Goal: Check status: Check status

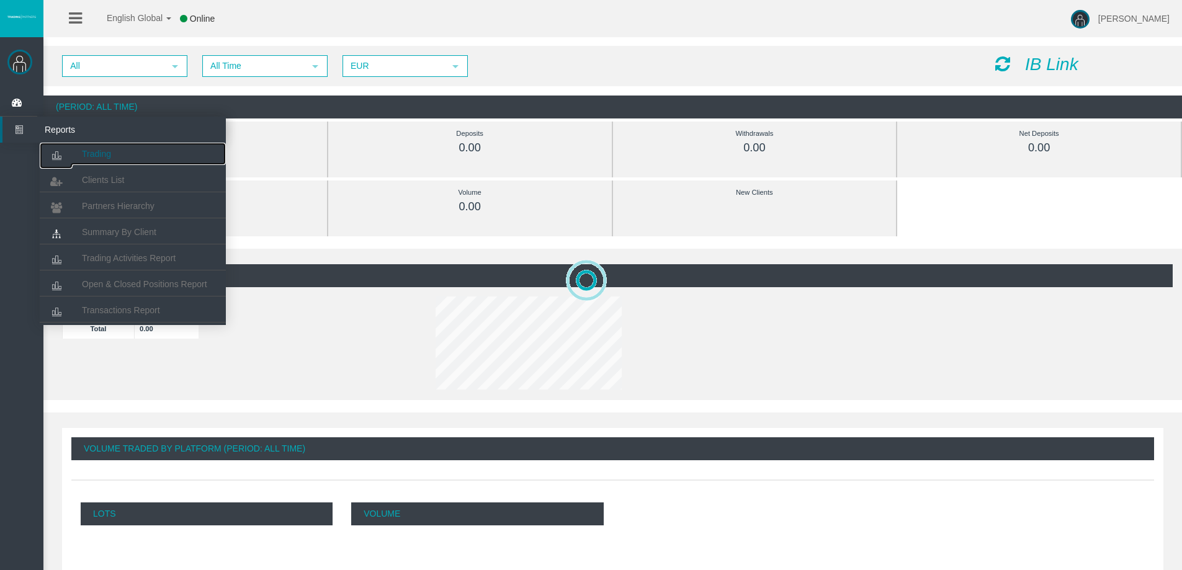
click at [89, 147] on link "Trading" at bounding box center [133, 154] width 186 height 22
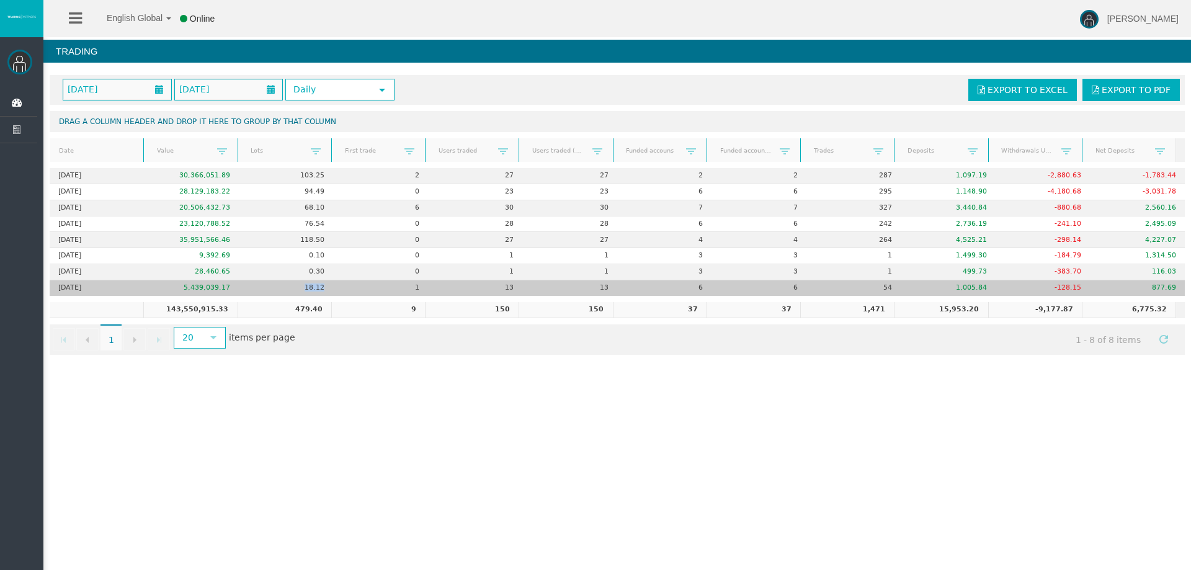
drag, startPoint x: 291, startPoint y: 287, endPoint x: 356, endPoint y: 290, distance: 64.6
click at [355, 290] on tr "[DATE] 5,439,039.17 18.12 1 13 13 6 6 54 1,005.84 -128.15 877.69" at bounding box center [617, 288] width 1135 height 16
click at [355, 286] on td "1" at bounding box center [381, 288] width 95 height 16
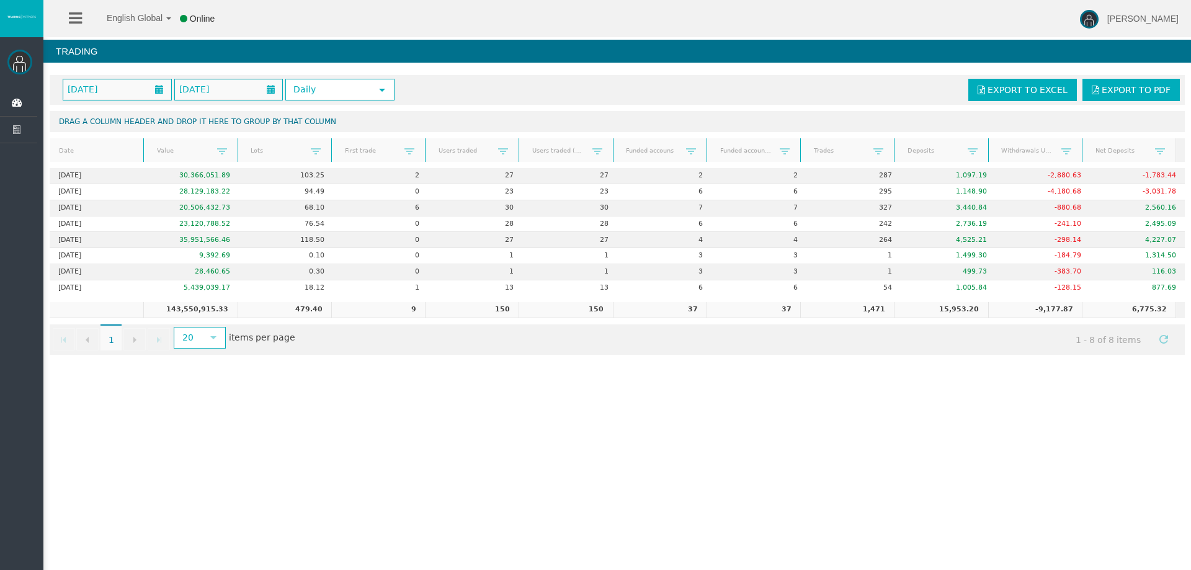
click at [489, 395] on div "English Global 简体中文 English Global 日本語 한국어 Online [PERSON_NAME] Help Log Out [P…" at bounding box center [595, 285] width 1191 height 570
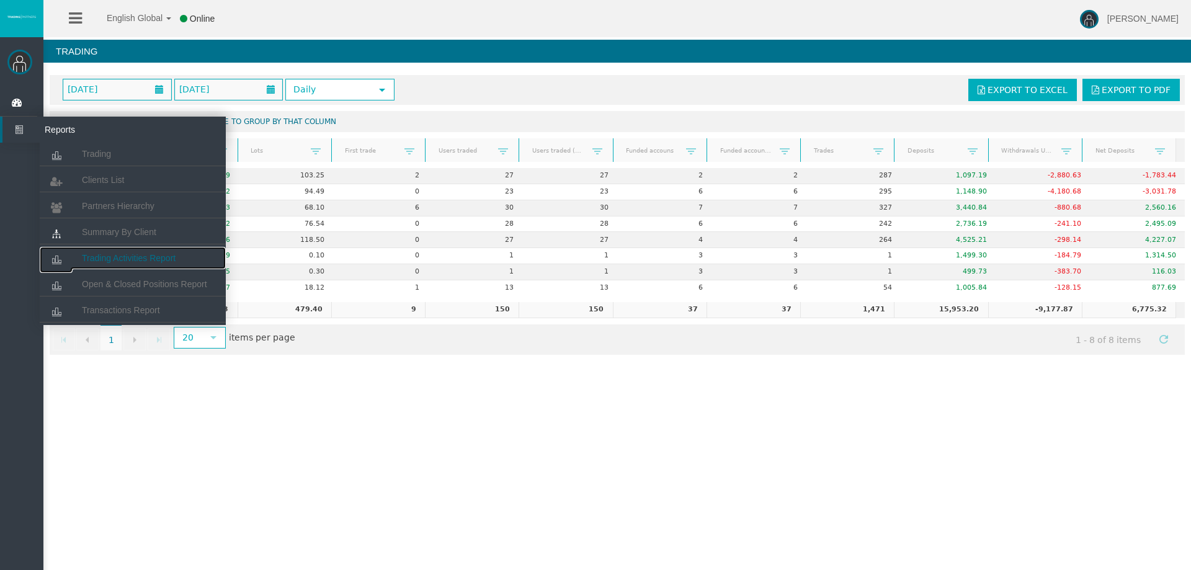
click at [106, 257] on span "Trading Activities Report" at bounding box center [129, 258] width 94 height 10
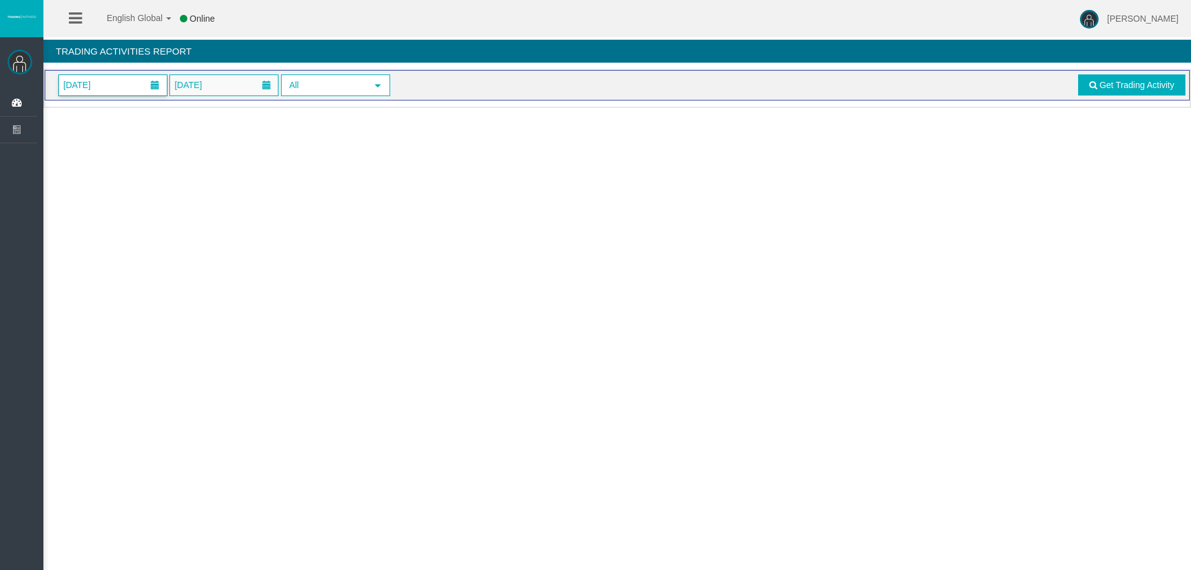
click at [131, 76] on span "[DATE]" at bounding box center [113, 85] width 108 height 20
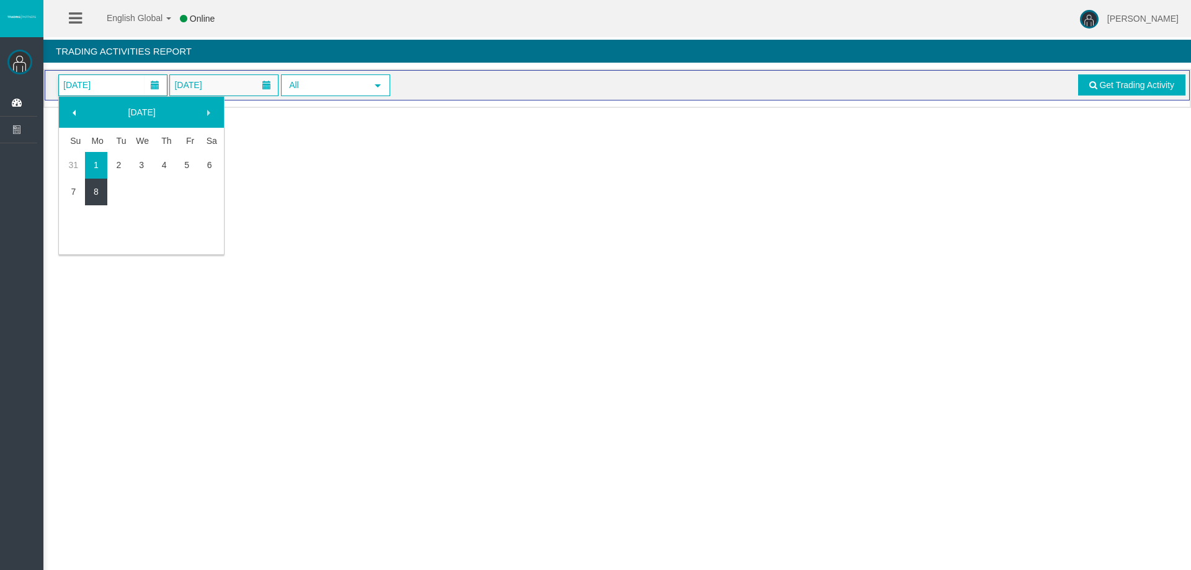
click at [95, 203] on link "8" at bounding box center [96, 192] width 23 height 22
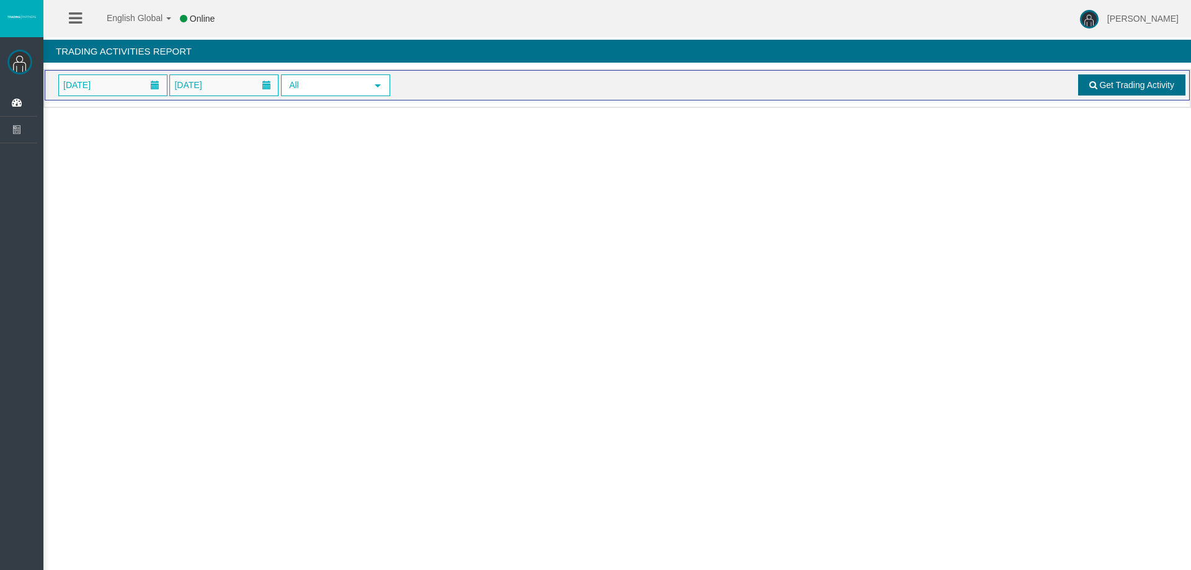
click at [1113, 81] on span "Get Trading Activity" at bounding box center [1136, 85] width 75 height 10
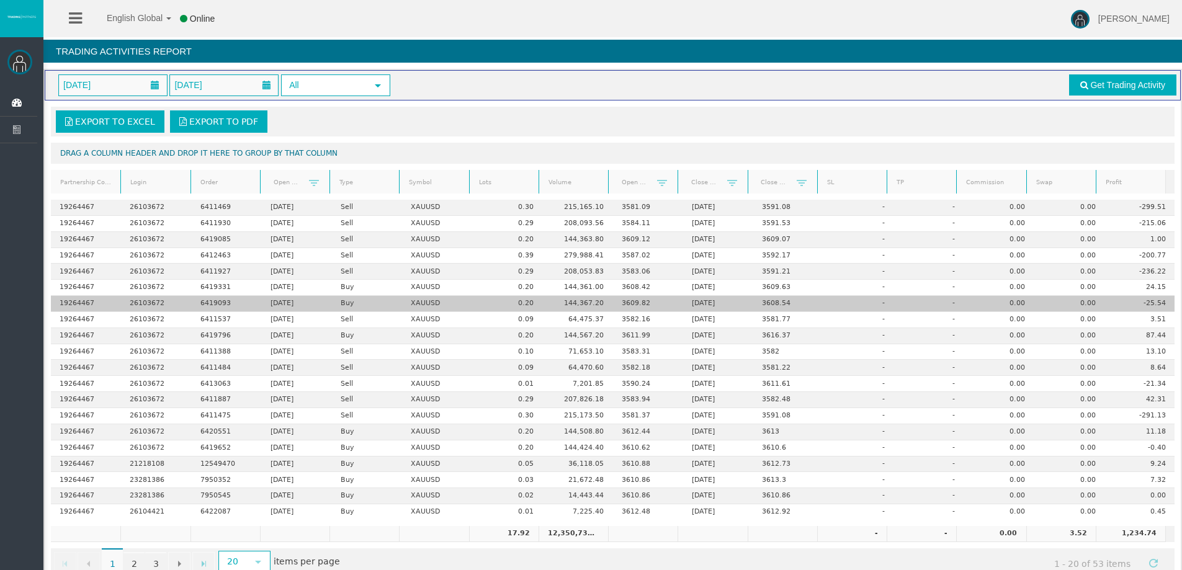
scroll to position [29, 0]
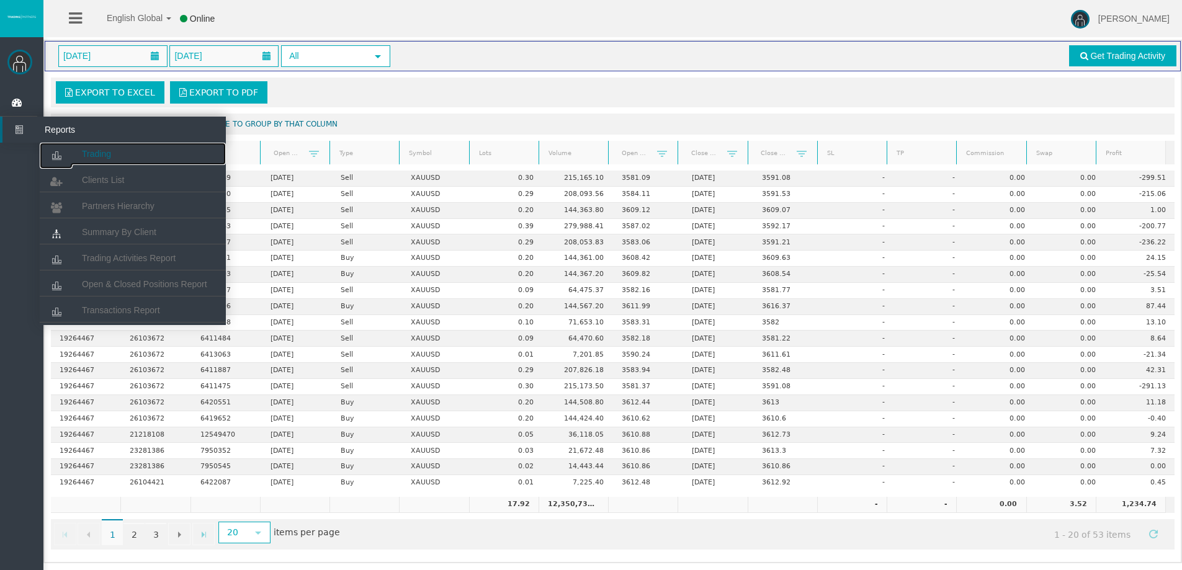
click at [73, 154] on link "Trading" at bounding box center [133, 154] width 186 height 22
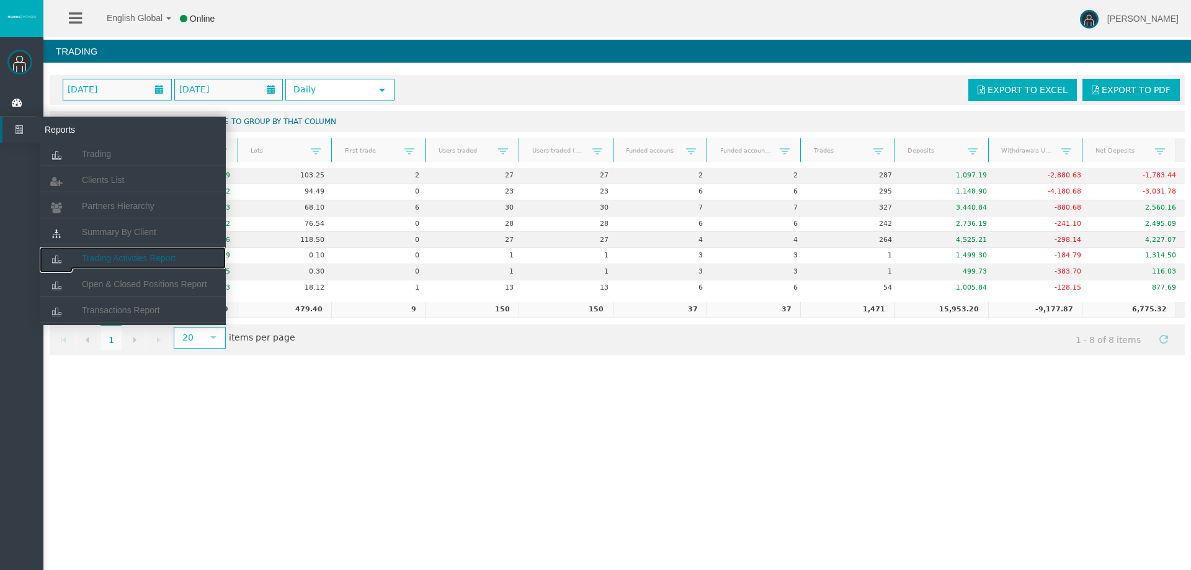
click at [163, 264] on link "Trading Activities Report" at bounding box center [133, 258] width 186 height 22
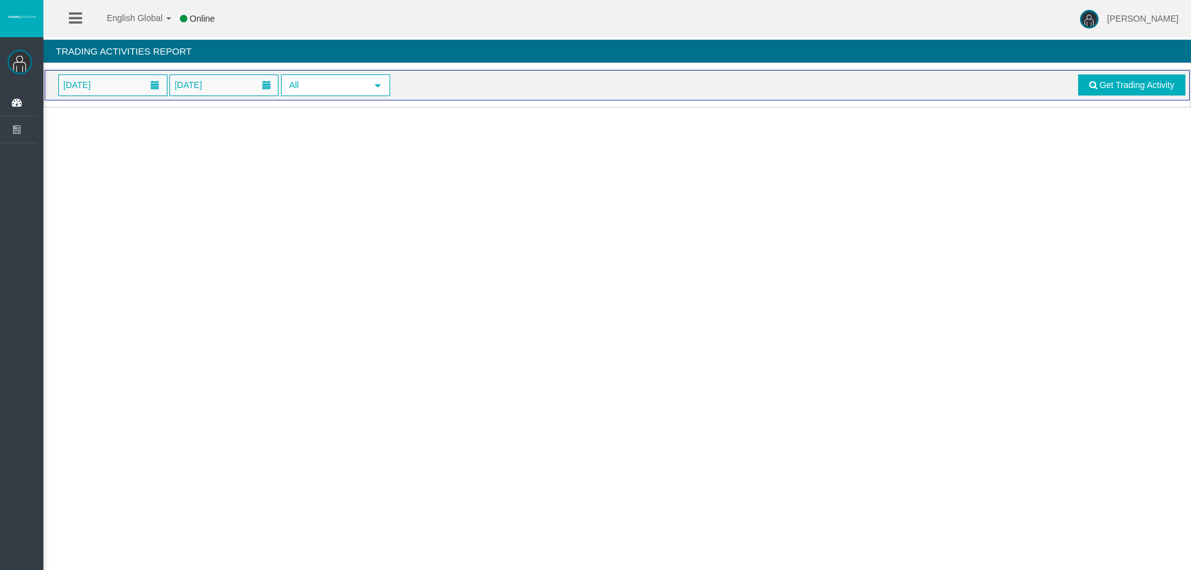
click at [115, 84] on span "[DATE]" at bounding box center [113, 85] width 108 height 20
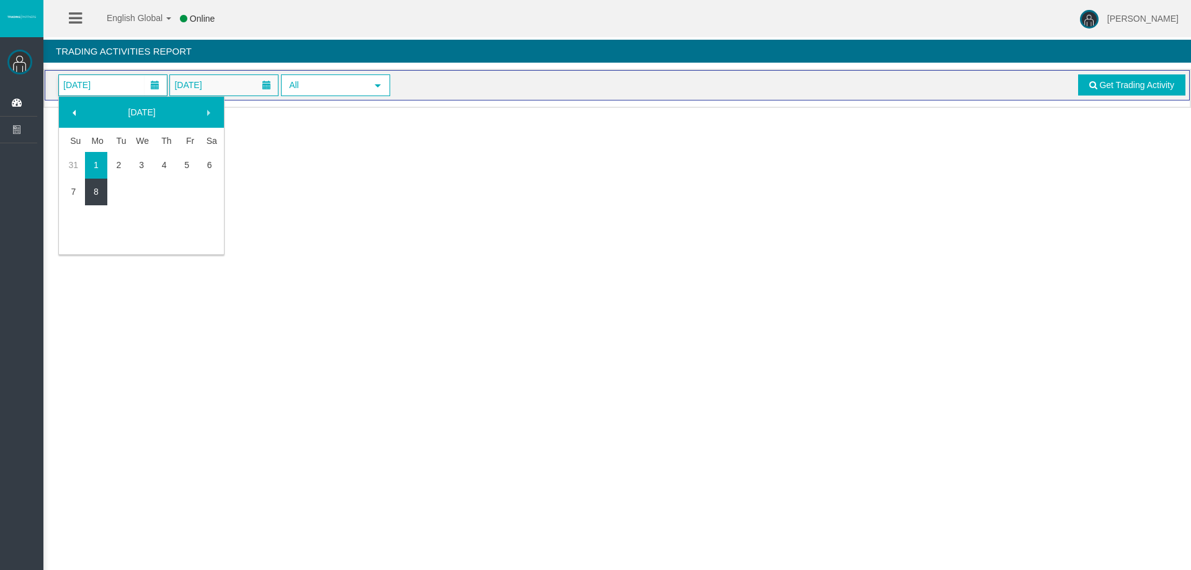
click at [93, 190] on link "8" at bounding box center [96, 192] width 23 height 22
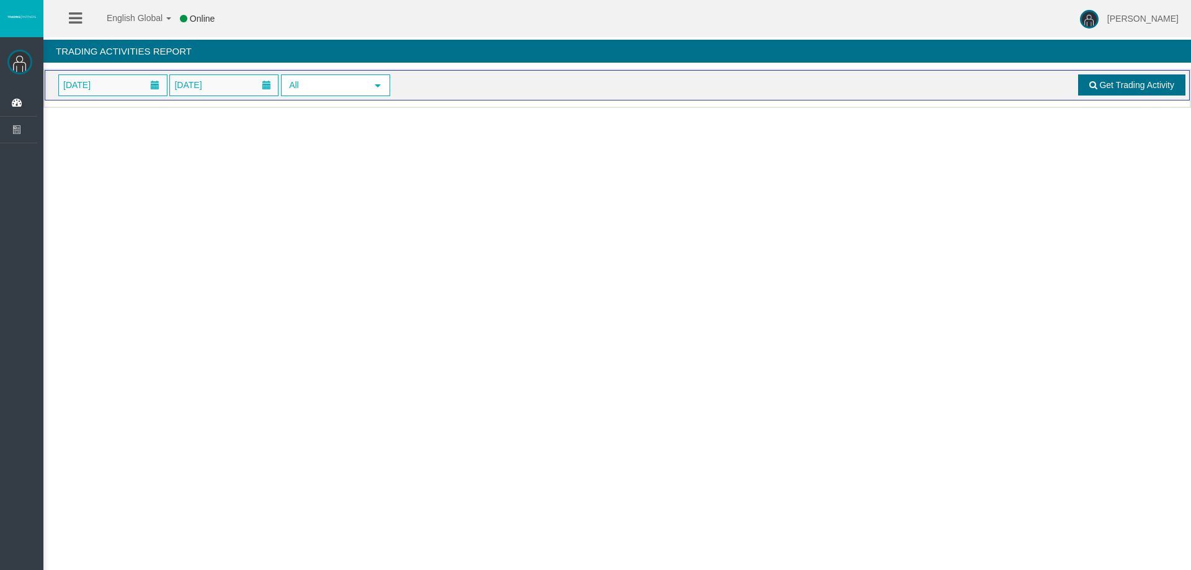
click at [1165, 80] on span "Get Trading Activity" at bounding box center [1136, 85] width 75 height 10
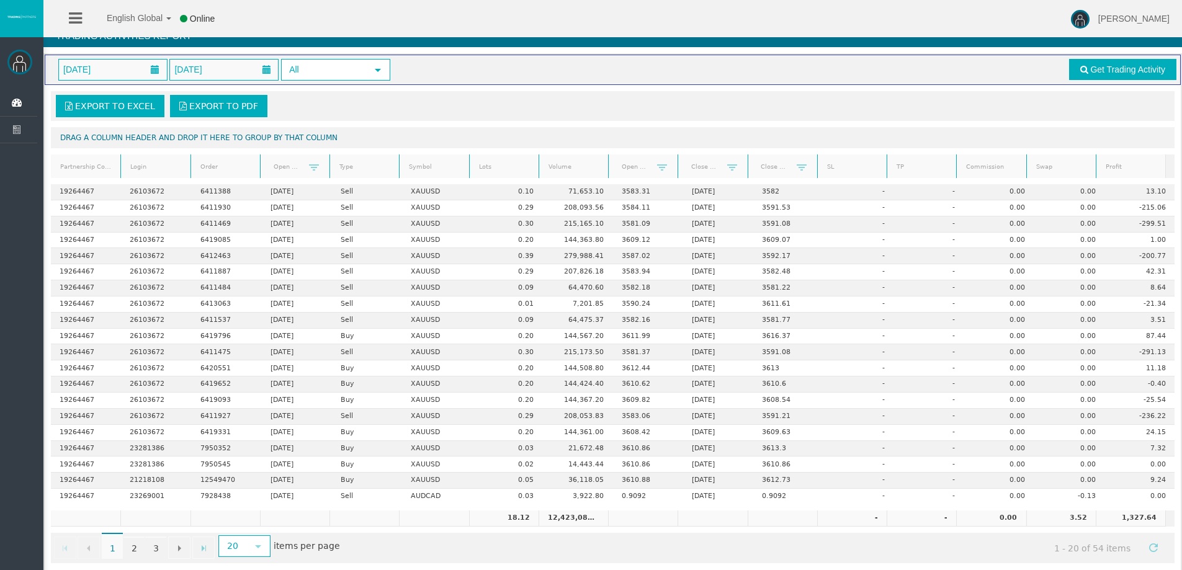
scroll to position [29, 0]
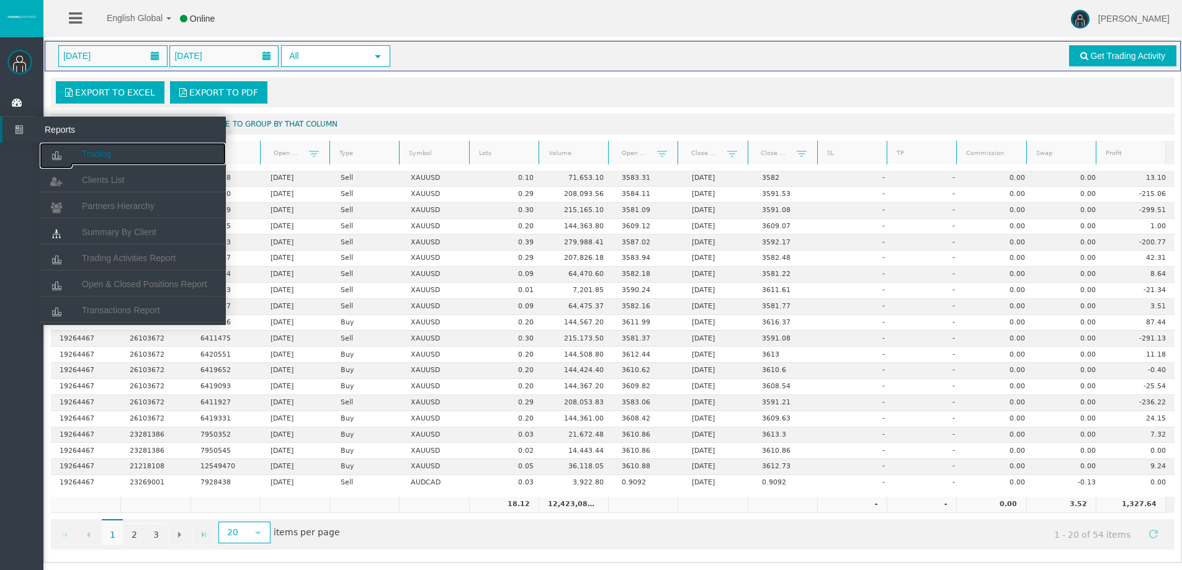
click at [94, 152] on span "Trading" at bounding box center [96, 154] width 29 height 10
